Goal: Task Accomplishment & Management: Manage account settings

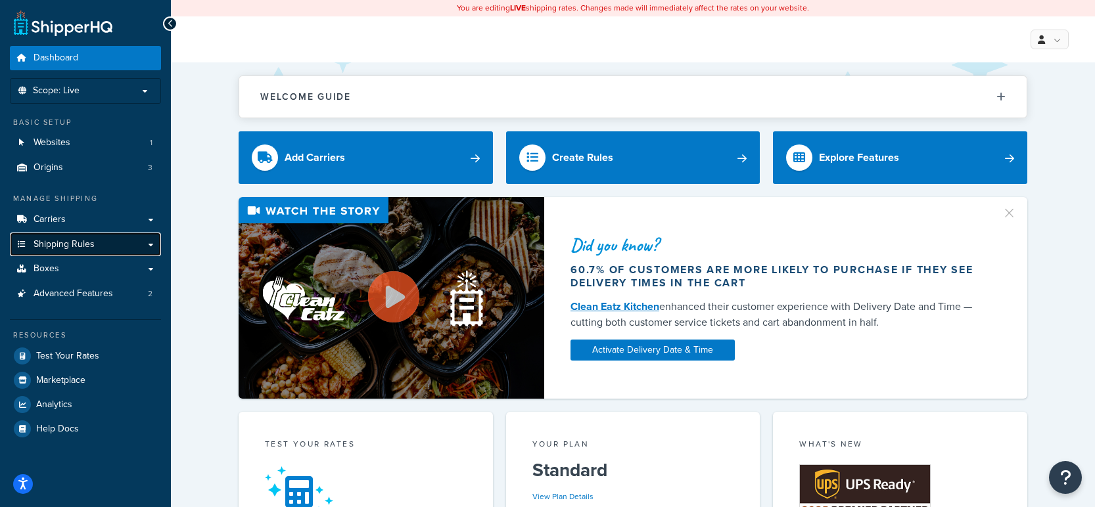
click at [116, 246] on link "Shipping Rules" at bounding box center [85, 245] width 151 height 24
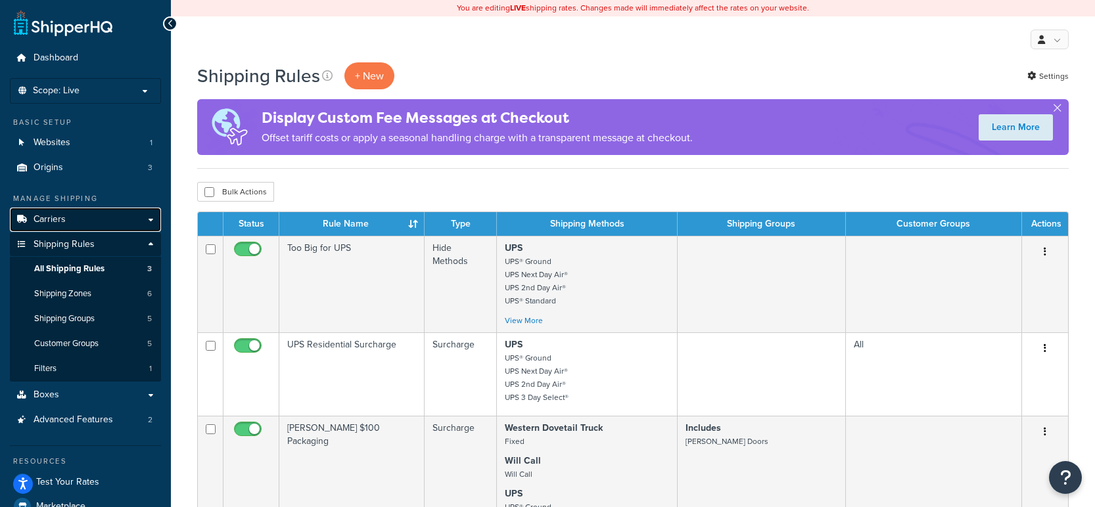
click at [77, 221] on link "Carriers" at bounding box center [85, 220] width 151 height 24
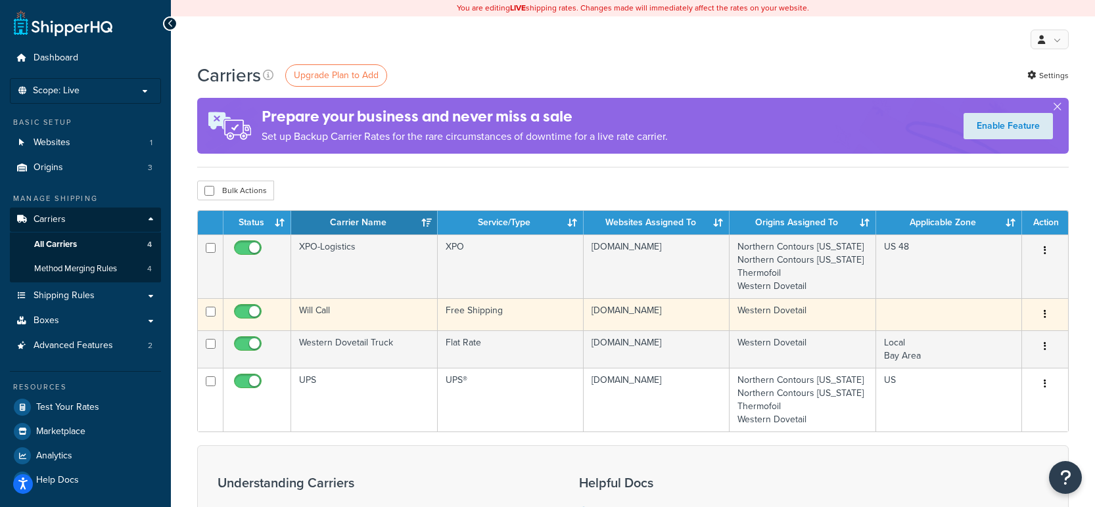
click at [1042, 313] on button "button" at bounding box center [1044, 314] width 18 height 21
click at [1021, 341] on link "Edit" at bounding box center [991, 341] width 104 height 27
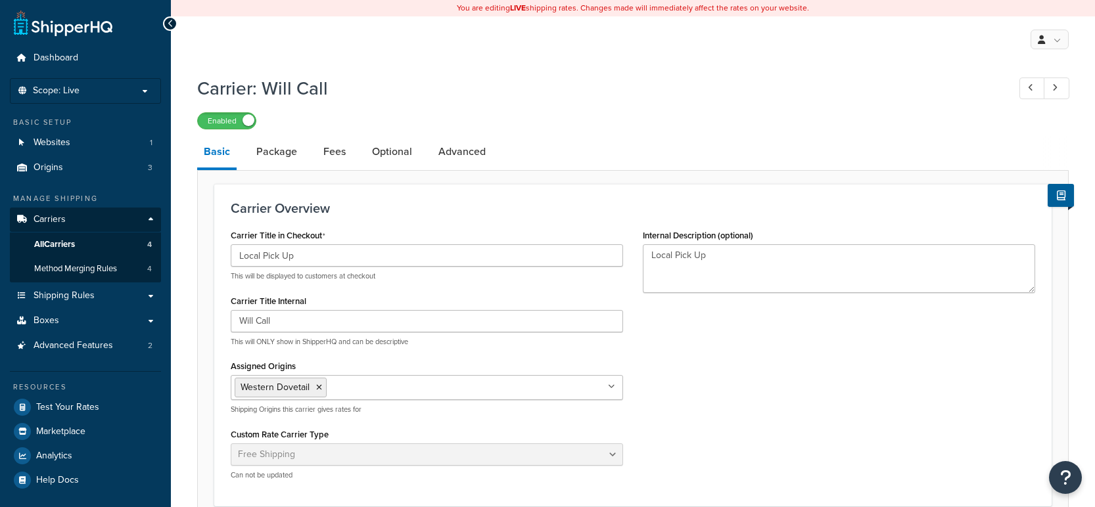
select select "free"
click at [369, 253] on input "Local Pick Up" at bounding box center [427, 255] width 392 height 22
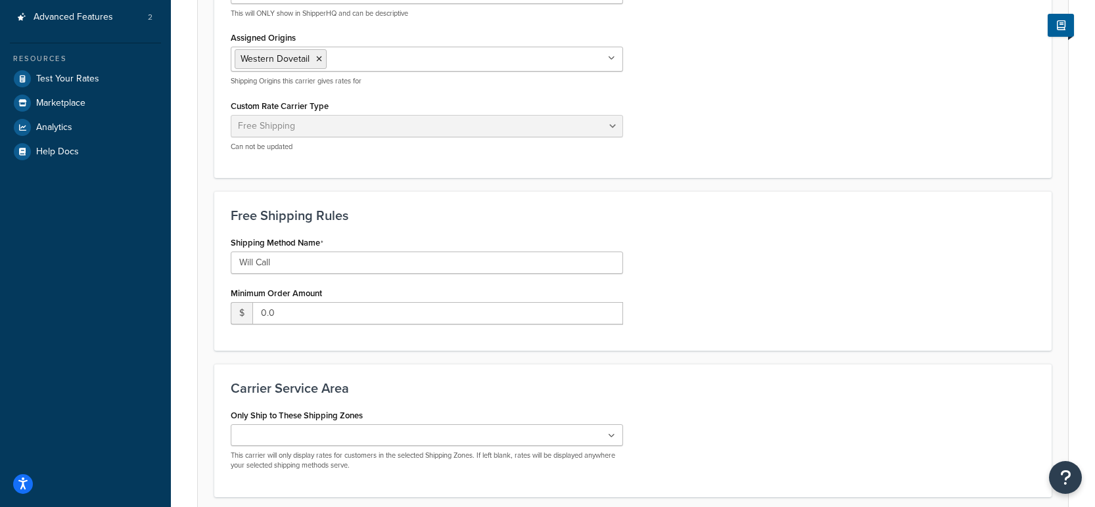
scroll to position [440, 0]
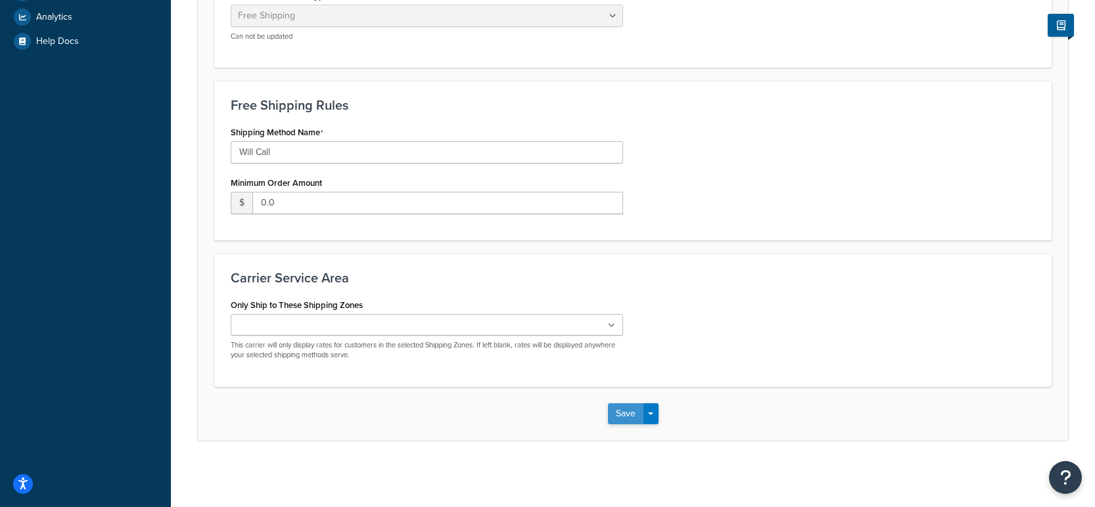
type input "Local Pick-Up Vallejo, CA"
click at [626, 416] on button "Save" at bounding box center [625, 413] width 35 height 21
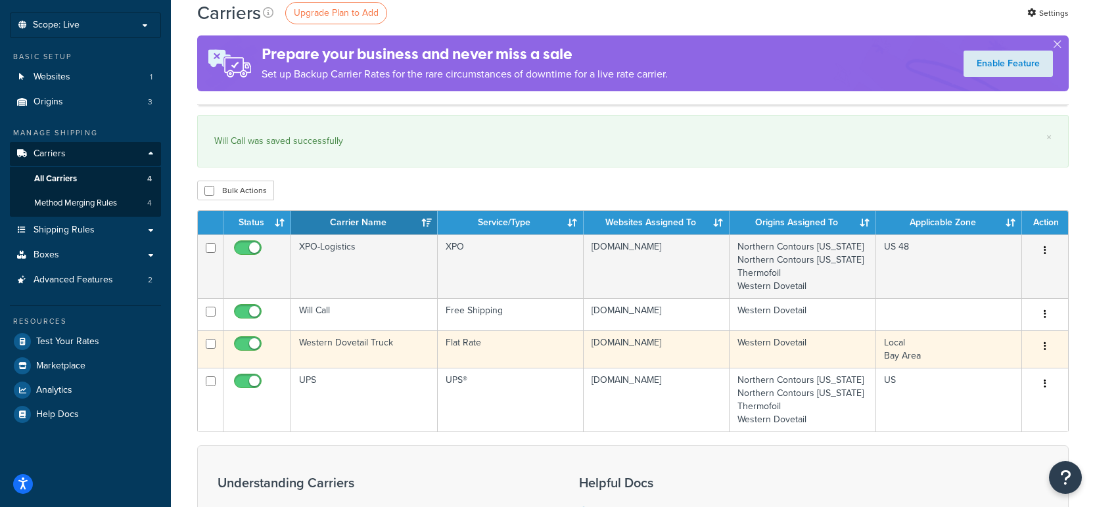
scroll to position [131, 0]
